Goal: Task Accomplishment & Management: Manage account settings

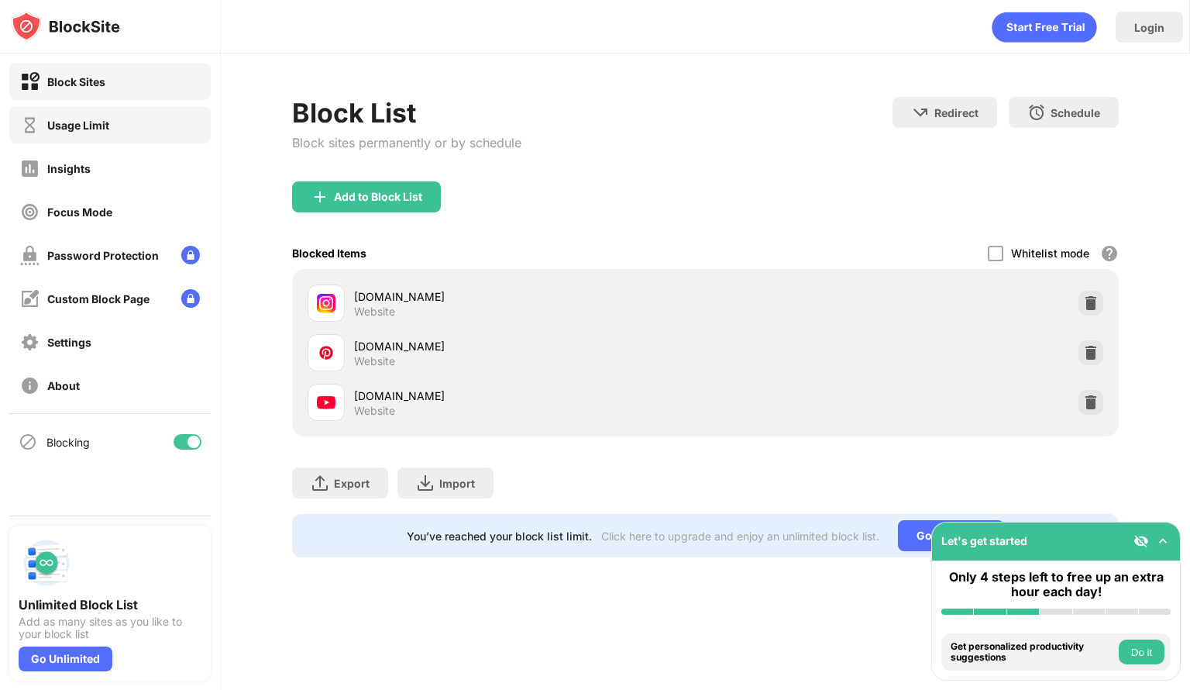
click at [60, 123] on div "Usage Limit" at bounding box center [78, 125] width 62 height 13
